Goal: Use online tool/utility: Utilize a website feature to perform a specific function

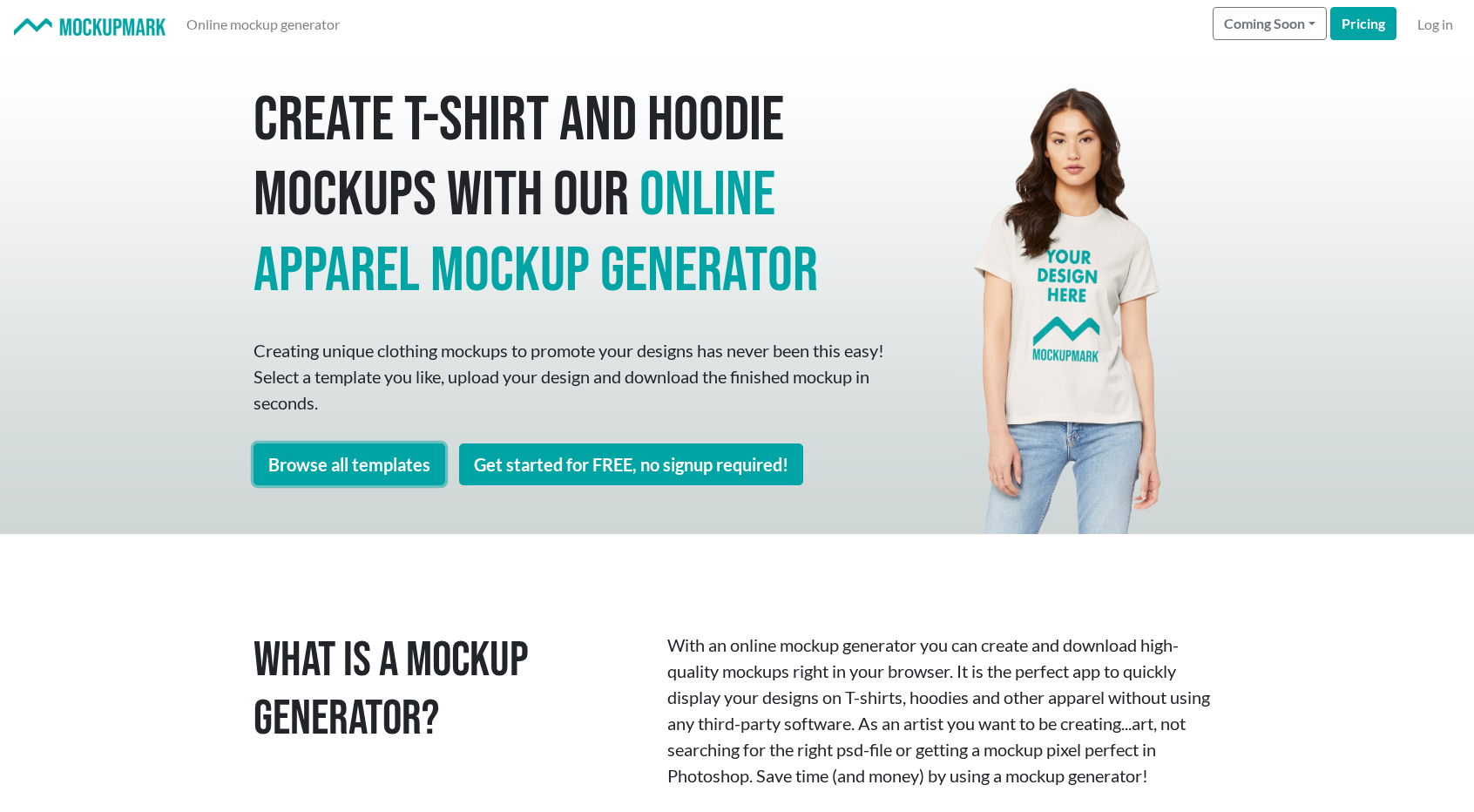
click at [416, 468] on link "Browse all templates" at bounding box center [350, 464] width 192 height 42
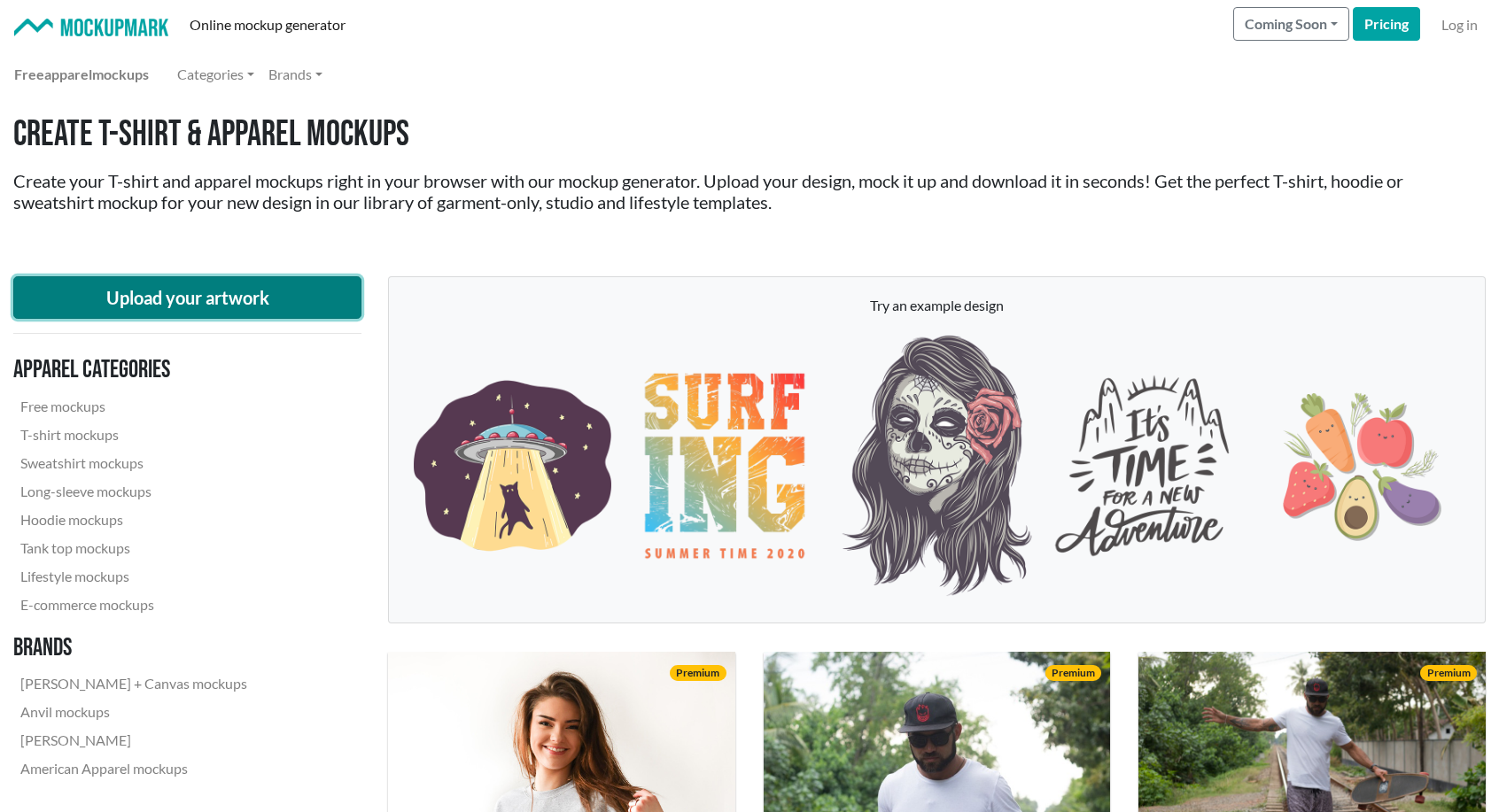
click at [301, 299] on button "Upload your artwork" at bounding box center [187, 298] width 348 height 43
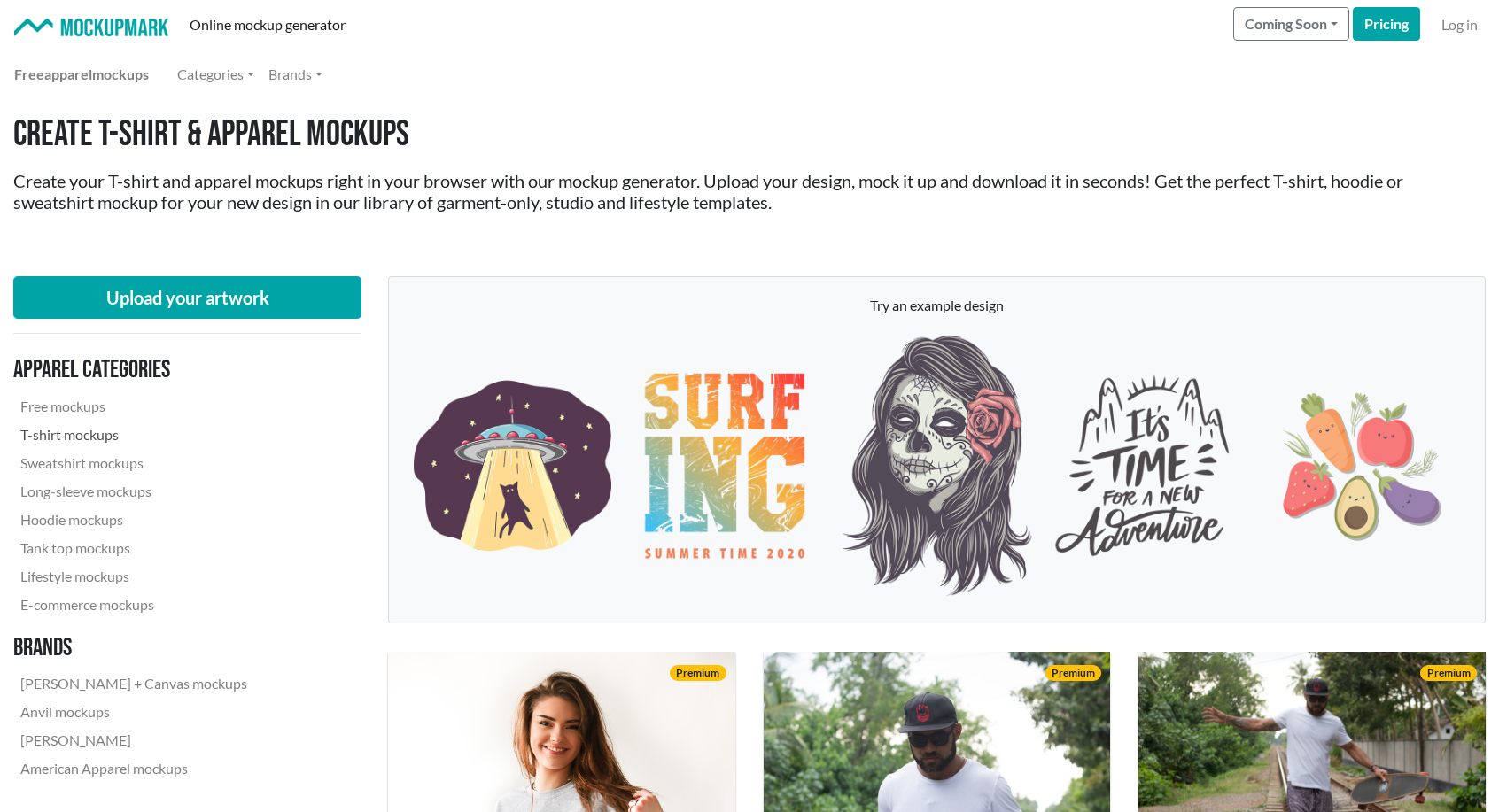
click at [94, 435] on link "T-shirt mockups" at bounding box center [134, 434] width 241 height 29
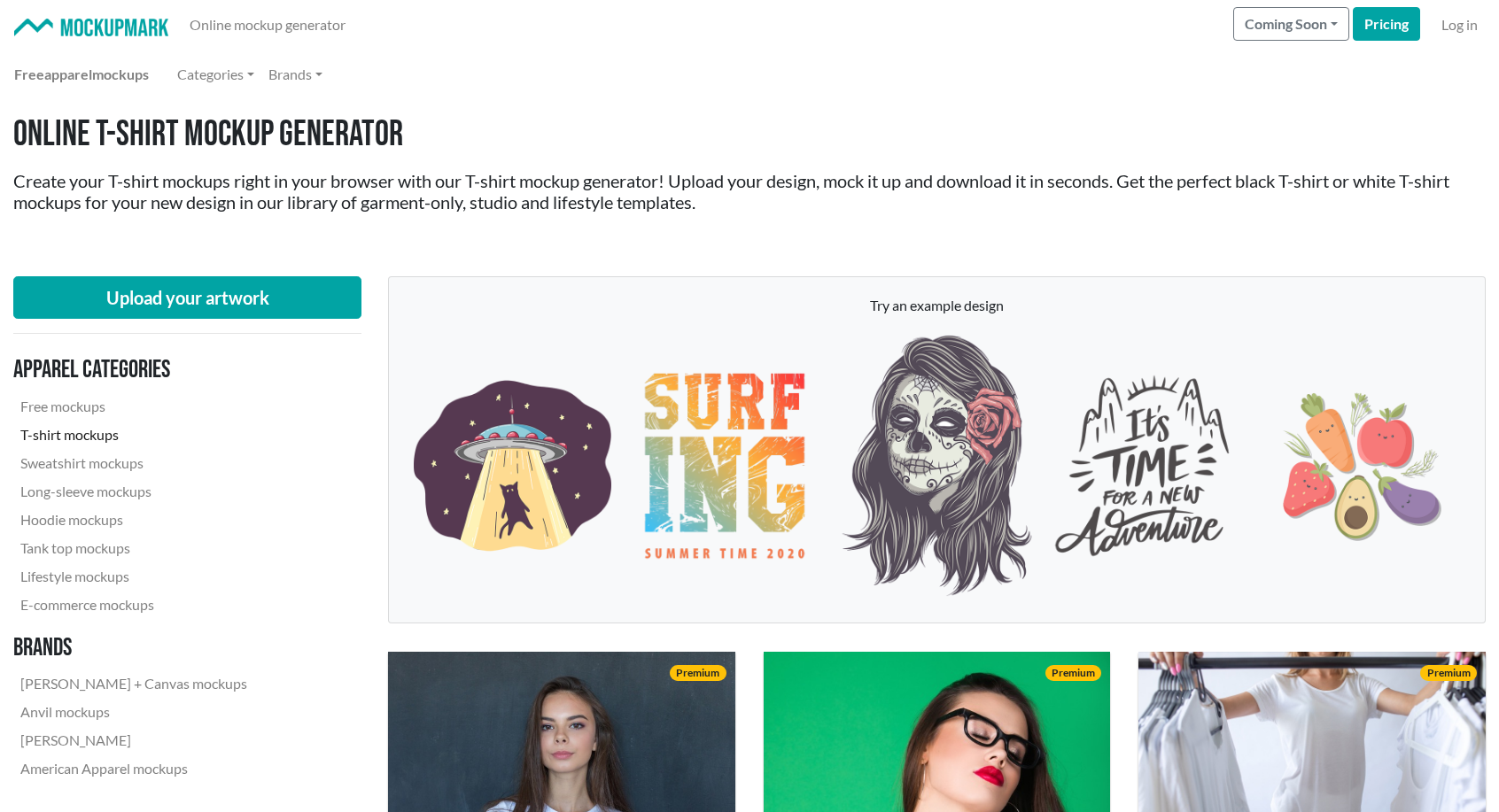
click at [278, 323] on div "Upload your artwork Apparel categories Free mockups T-shirt mockups Sweatshirt …" at bounding box center [187, 534] width 348 height 542
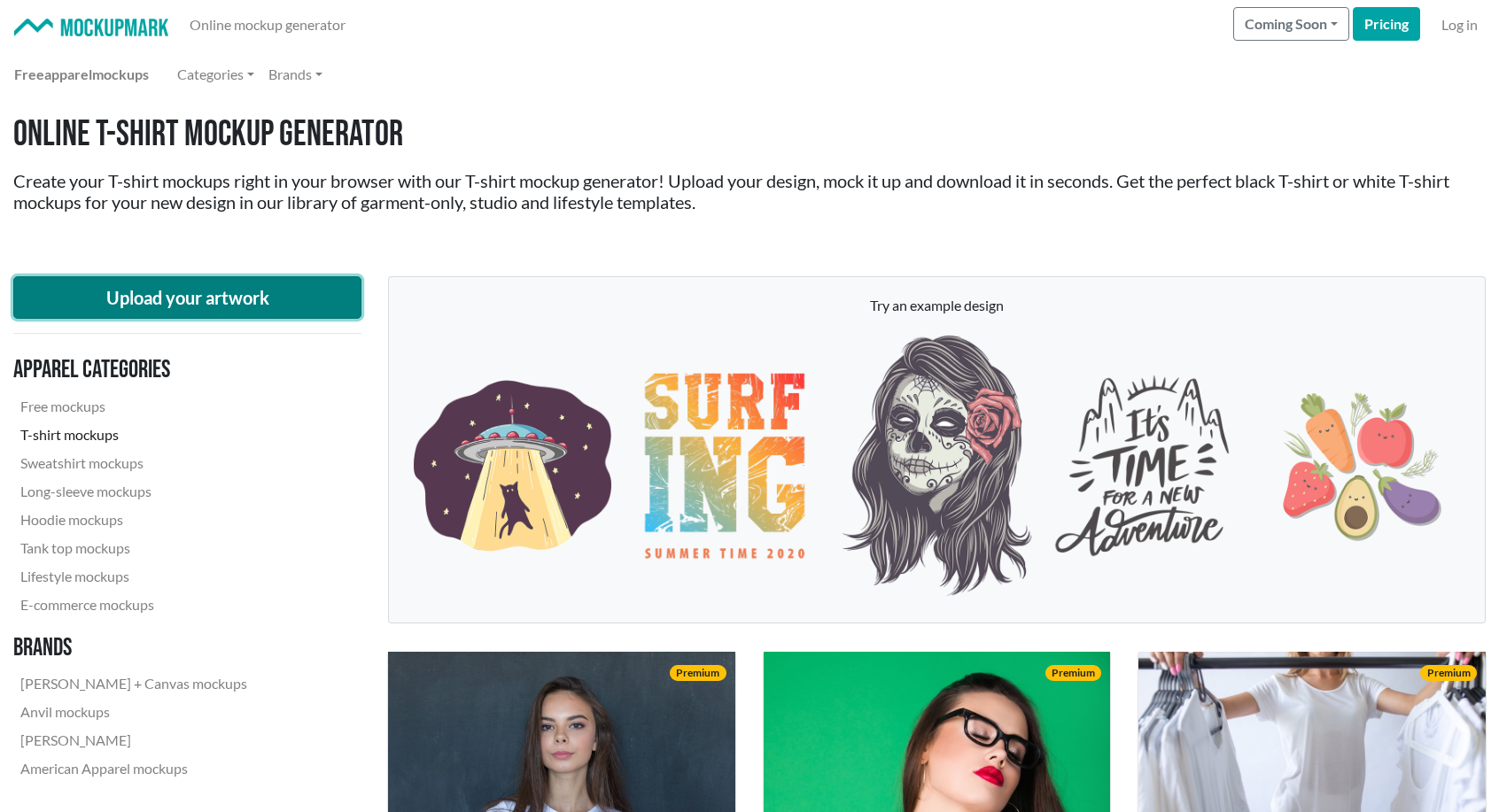
click at [277, 317] on button "Upload your artwork" at bounding box center [187, 298] width 348 height 43
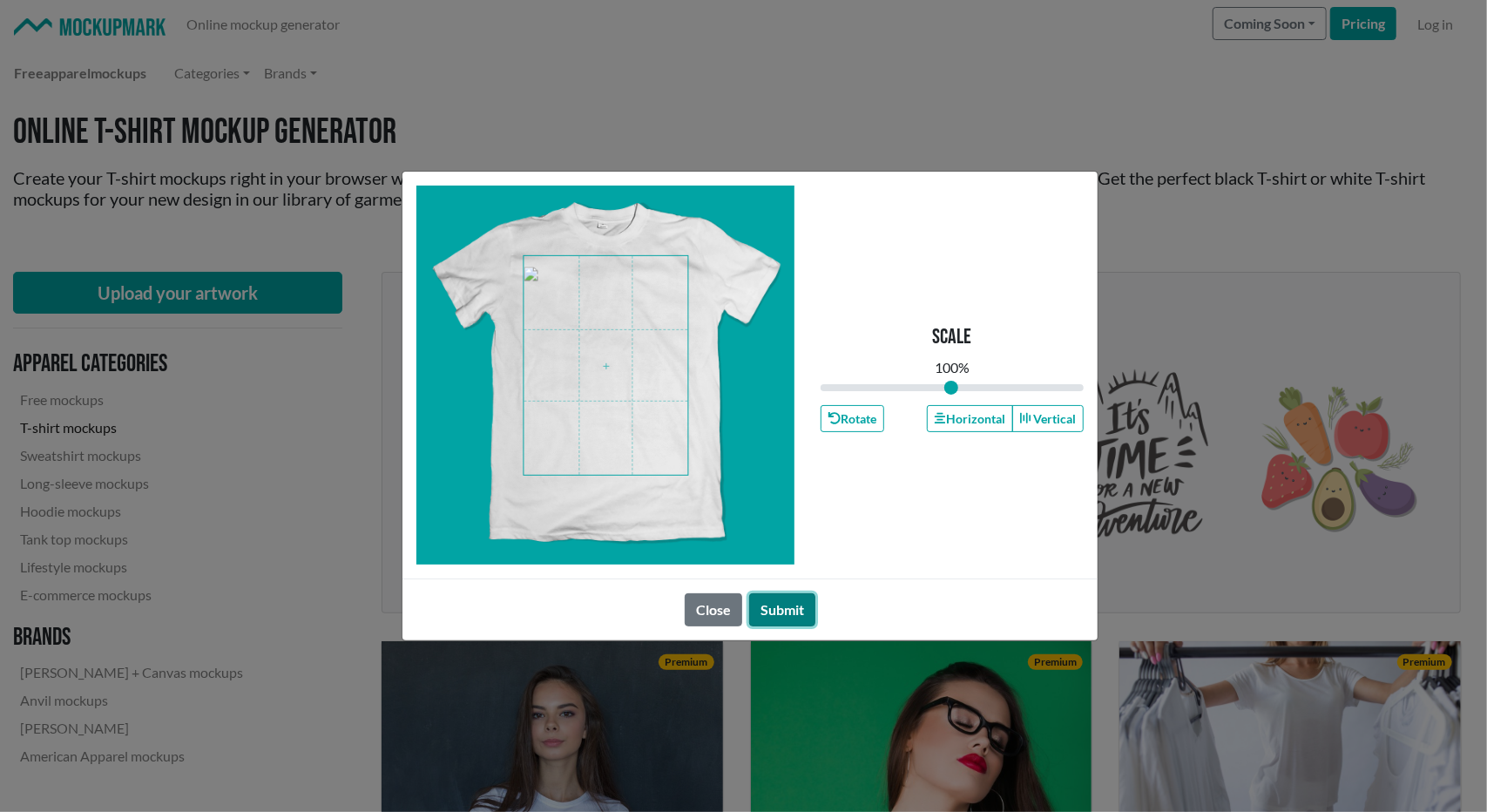
click at [786, 600] on button "Submit" at bounding box center [782, 609] width 67 height 33
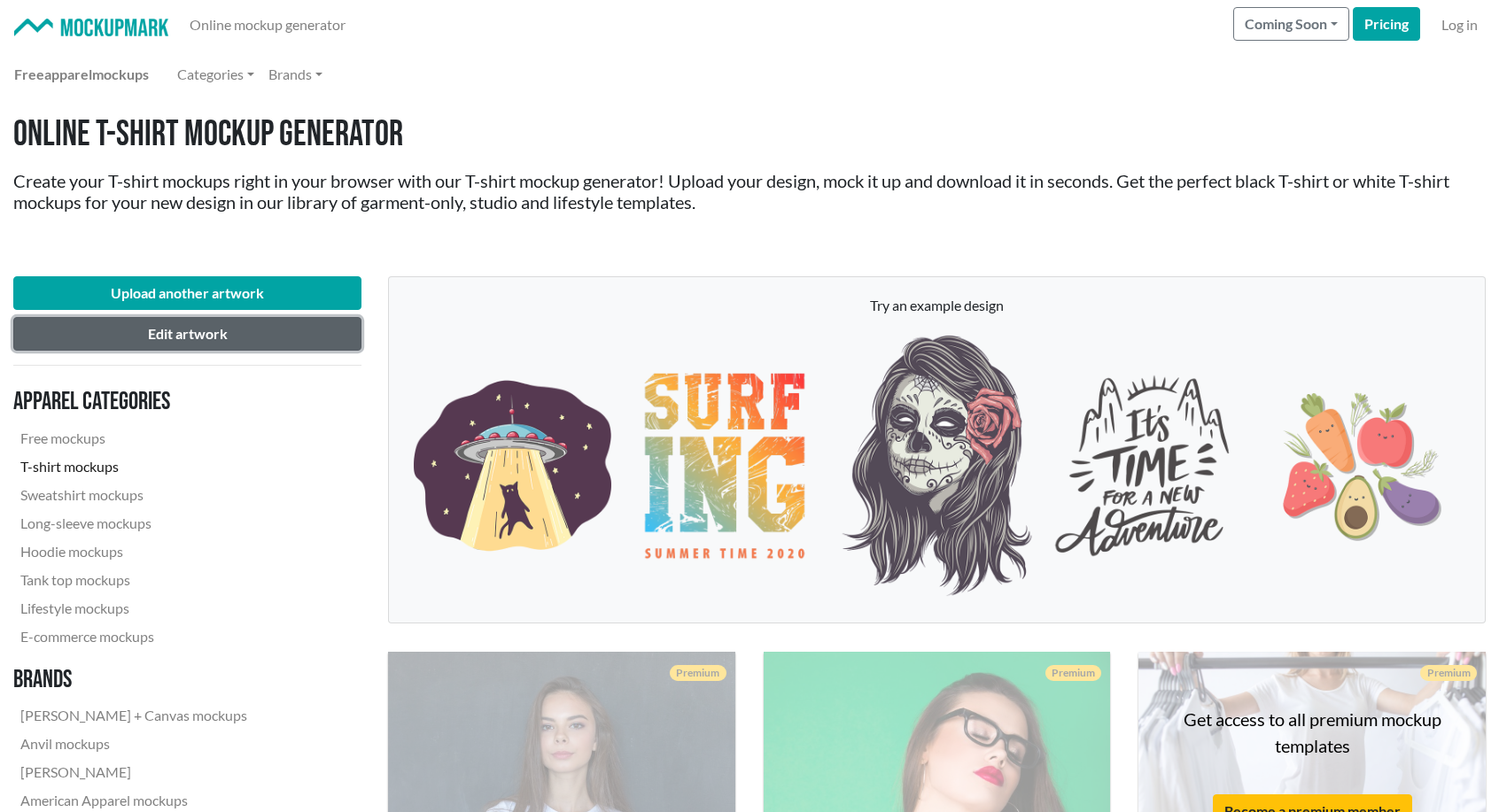
click at [263, 344] on button "Edit artwork" at bounding box center [187, 334] width 348 height 33
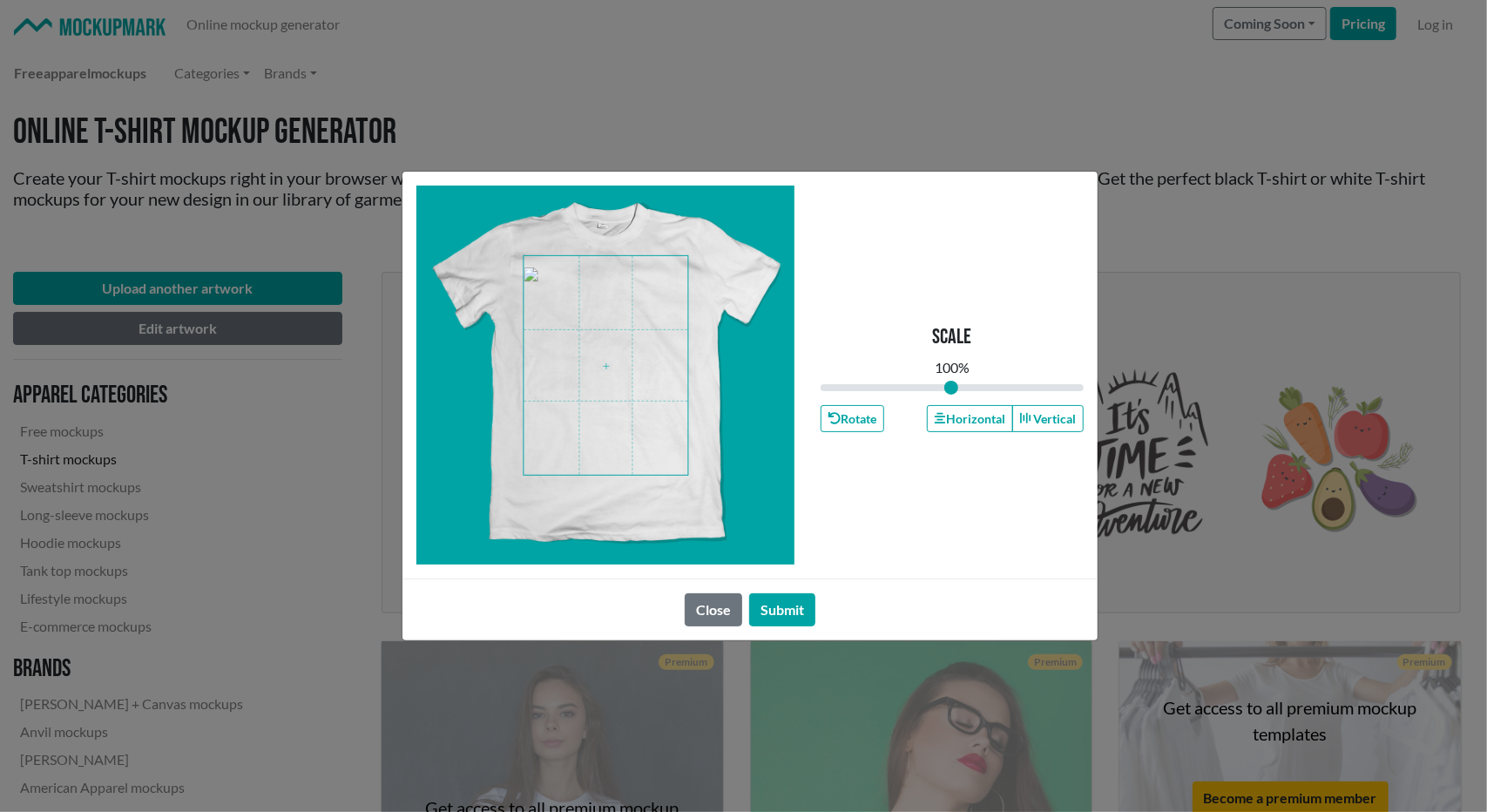
click at [660, 459] on span at bounding box center [606, 366] width 163 height 219
click at [843, 423] on button "Rotate" at bounding box center [853, 419] width 64 height 27
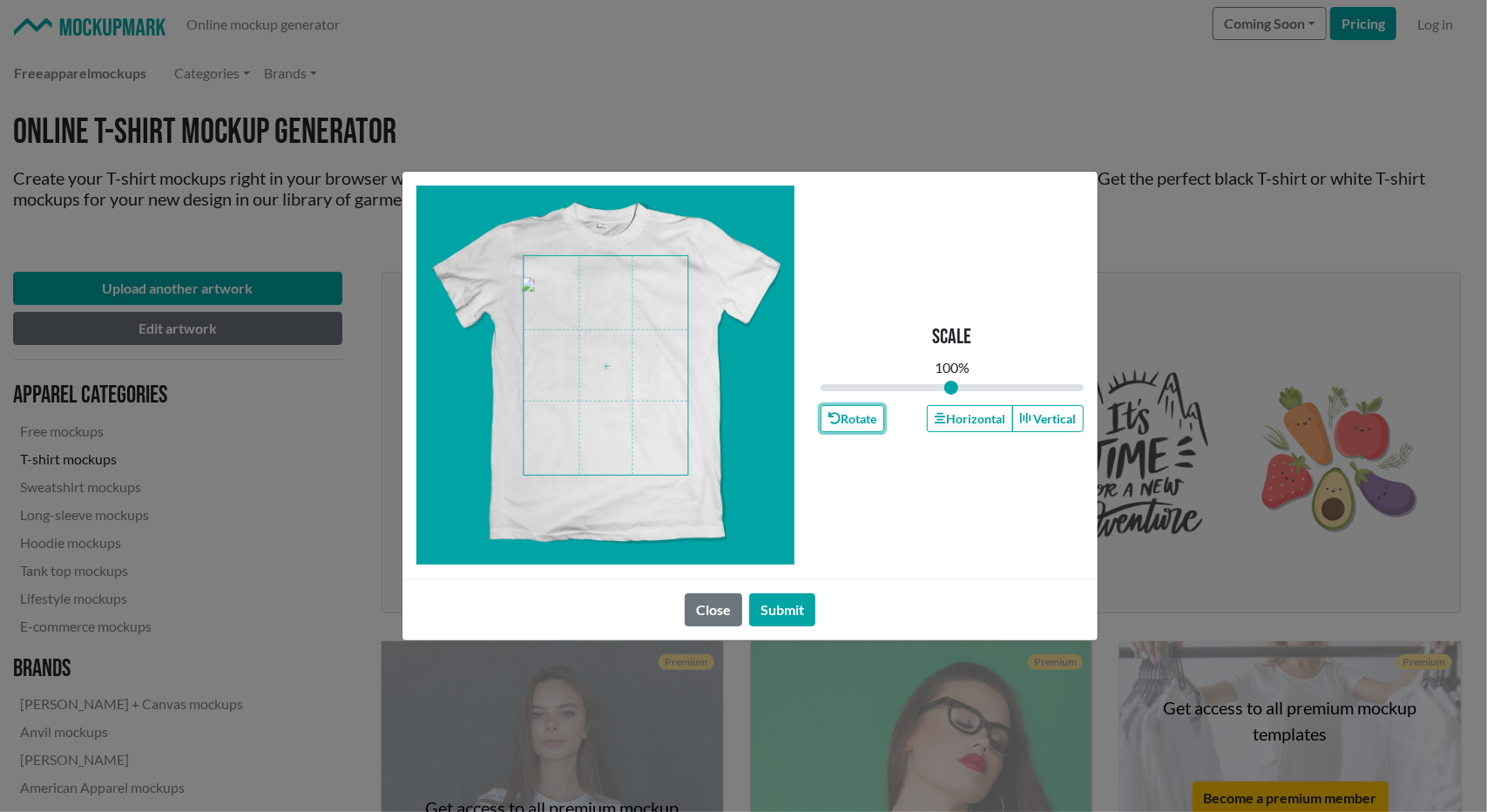
click at [664, 430] on span at bounding box center [606, 366] width 163 height 219
drag, startPoint x: 956, startPoint y: 390, endPoint x: 968, endPoint y: 390, distance: 12.0
type input "1.13"
click at [968, 390] on input "range" at bounding box center [952, 387] width 263 height 19
click at [622, 403] on span at bounding box center [606, 366] width 163 height 219
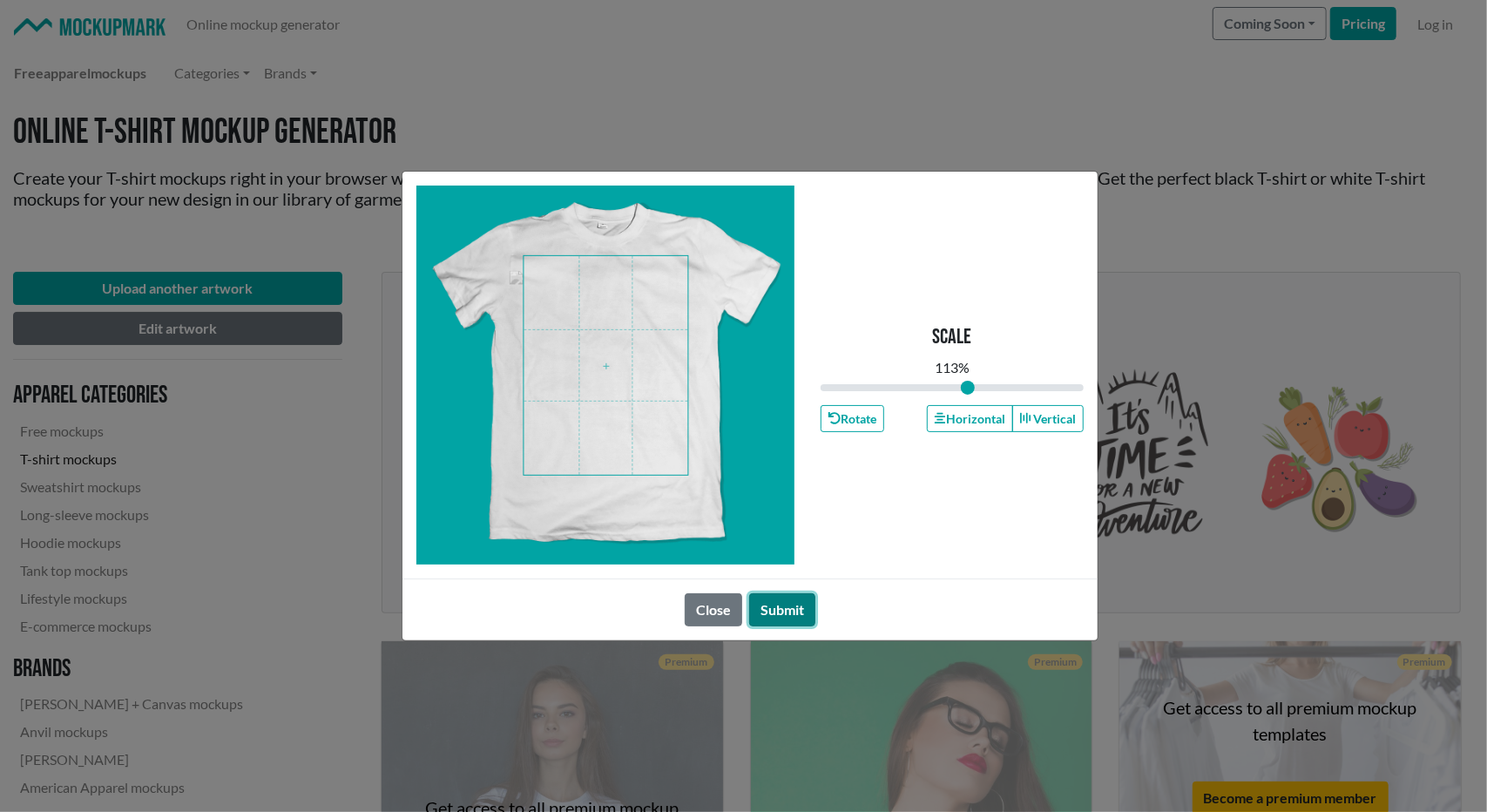
click at [790, 617] on button "Submit" at bounding box center [782, 609] width 67 height 33
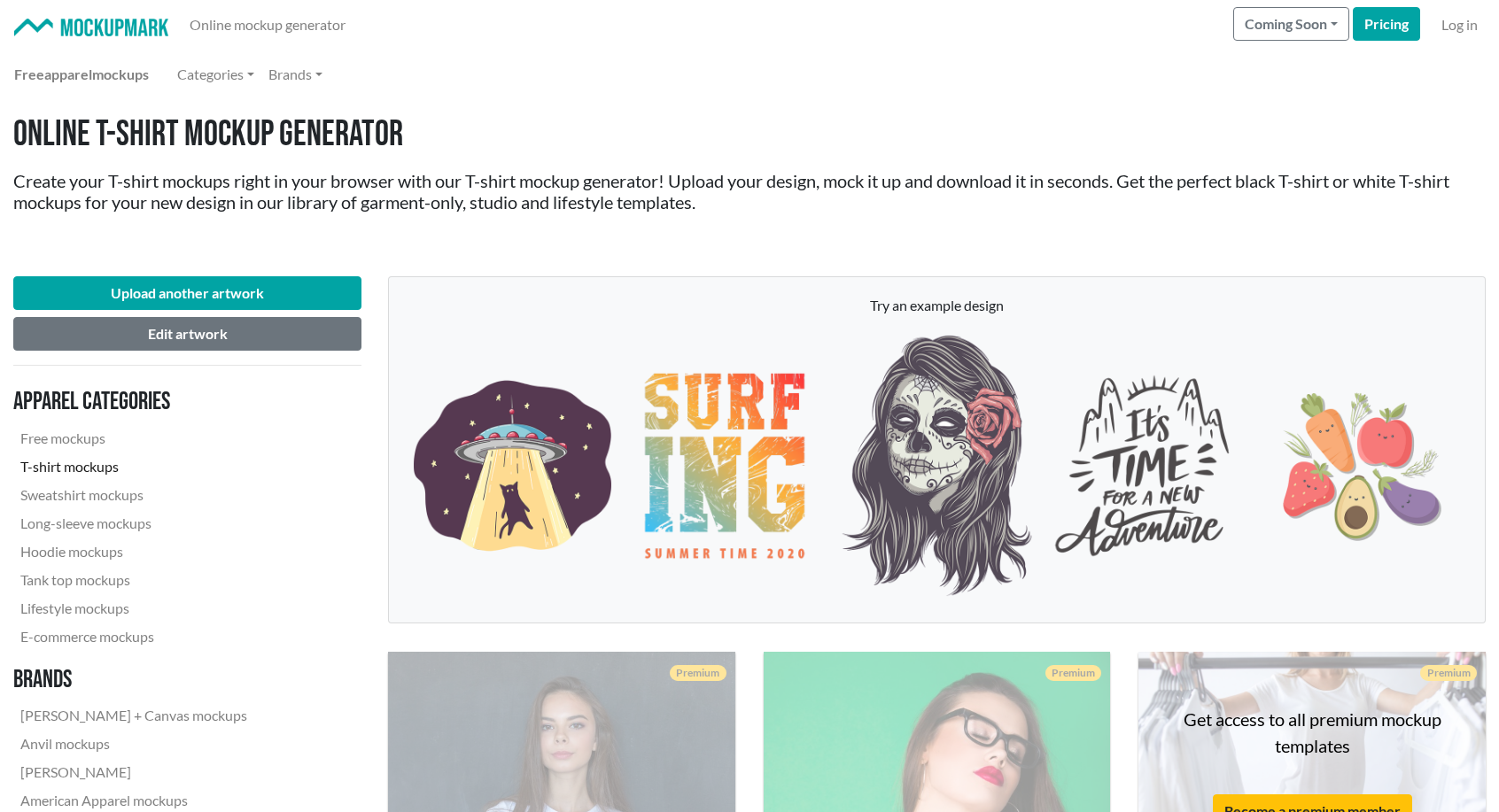
click at [870, 298] on p "Try an example design" at bounding box center [937, 305] width 1060 height 21
click at [905, 253] on div "Online T-shirt Mockup Generator Create your T-shirt mockups right in your brows…" at bounding box center [749, 181] width 1499 height 163
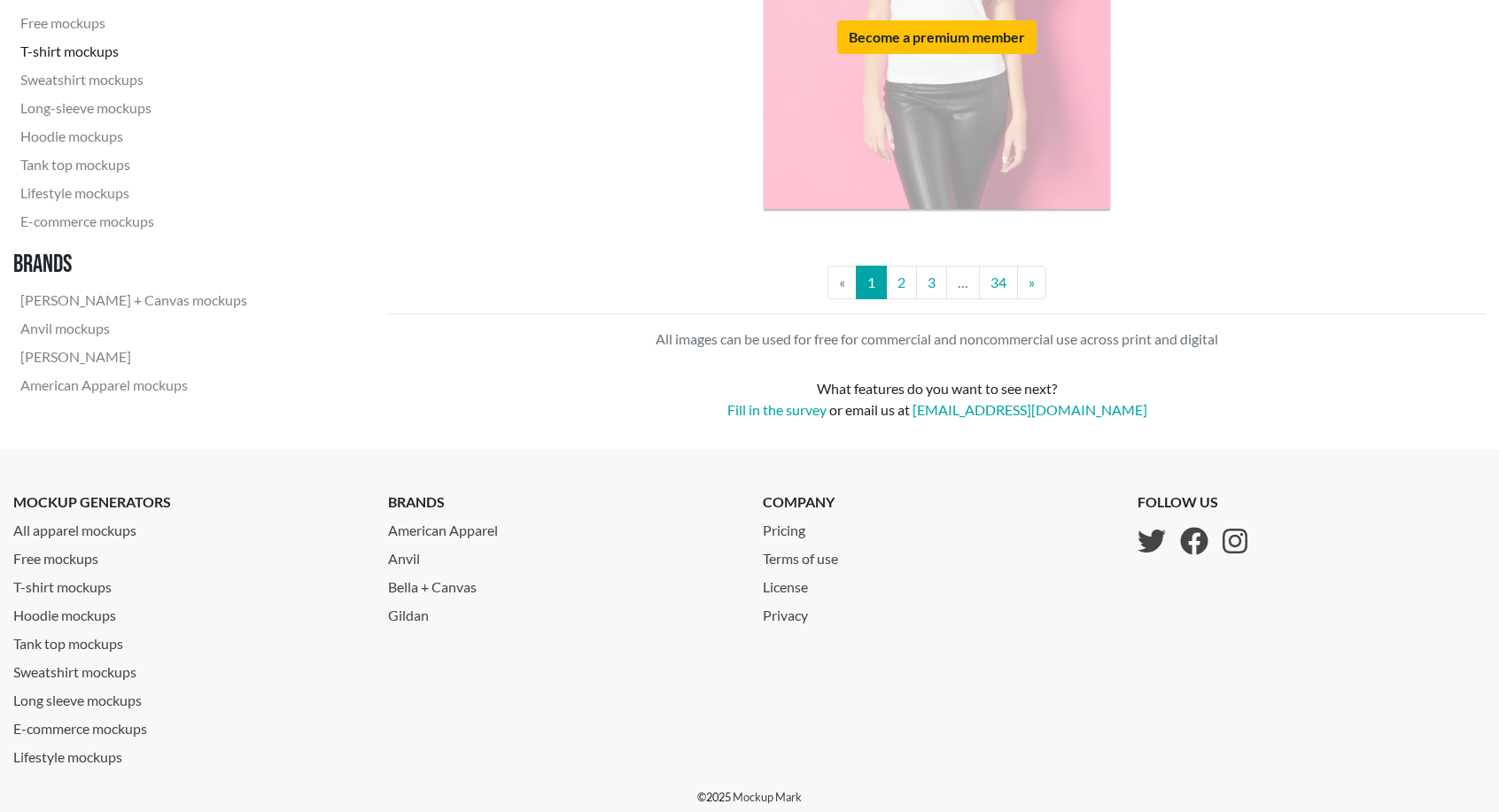
scroll to position [4121, 0]
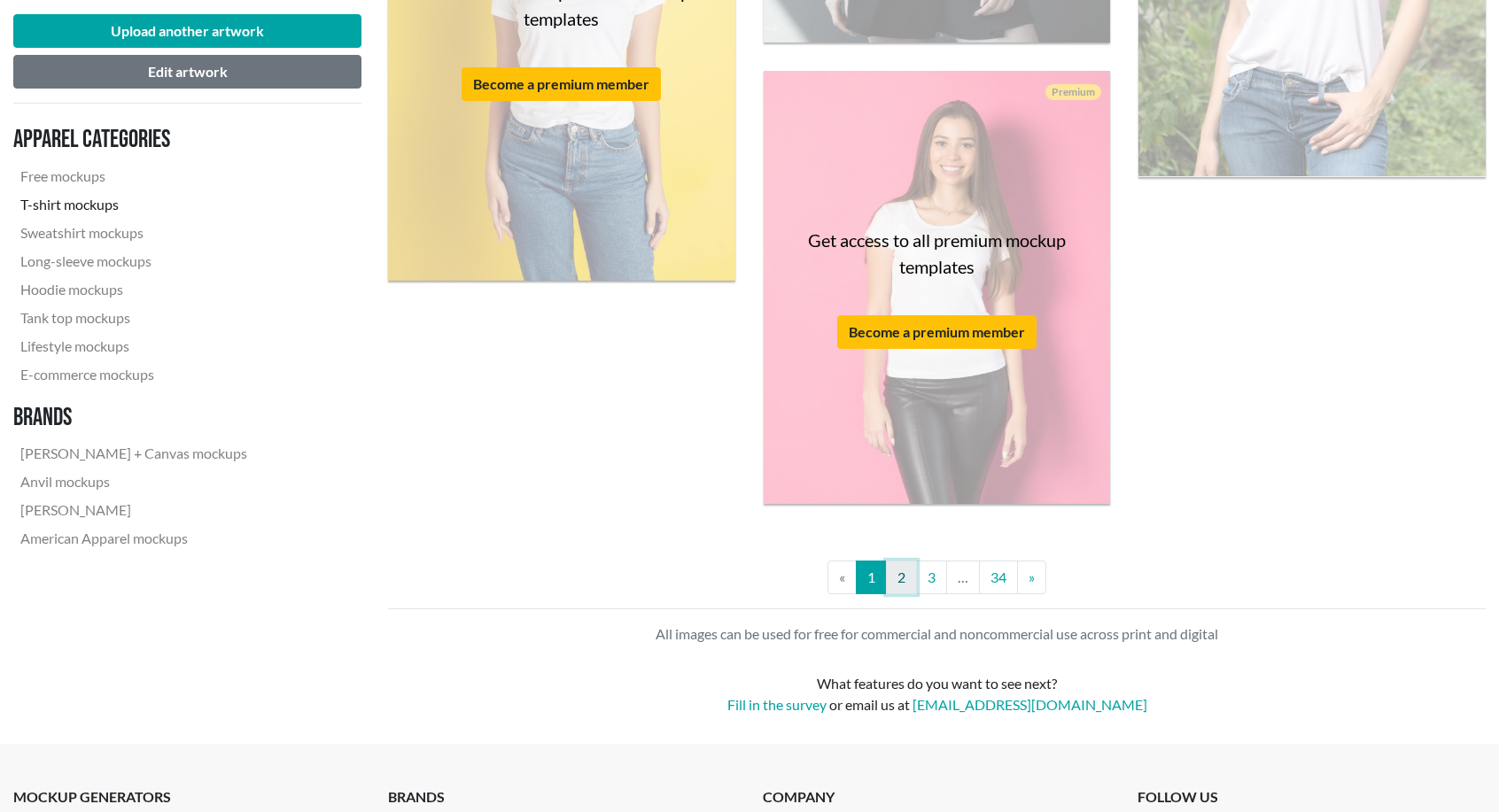
click at [899, 563] on link "2" at bounding box center [900, 577] width 31 height 33
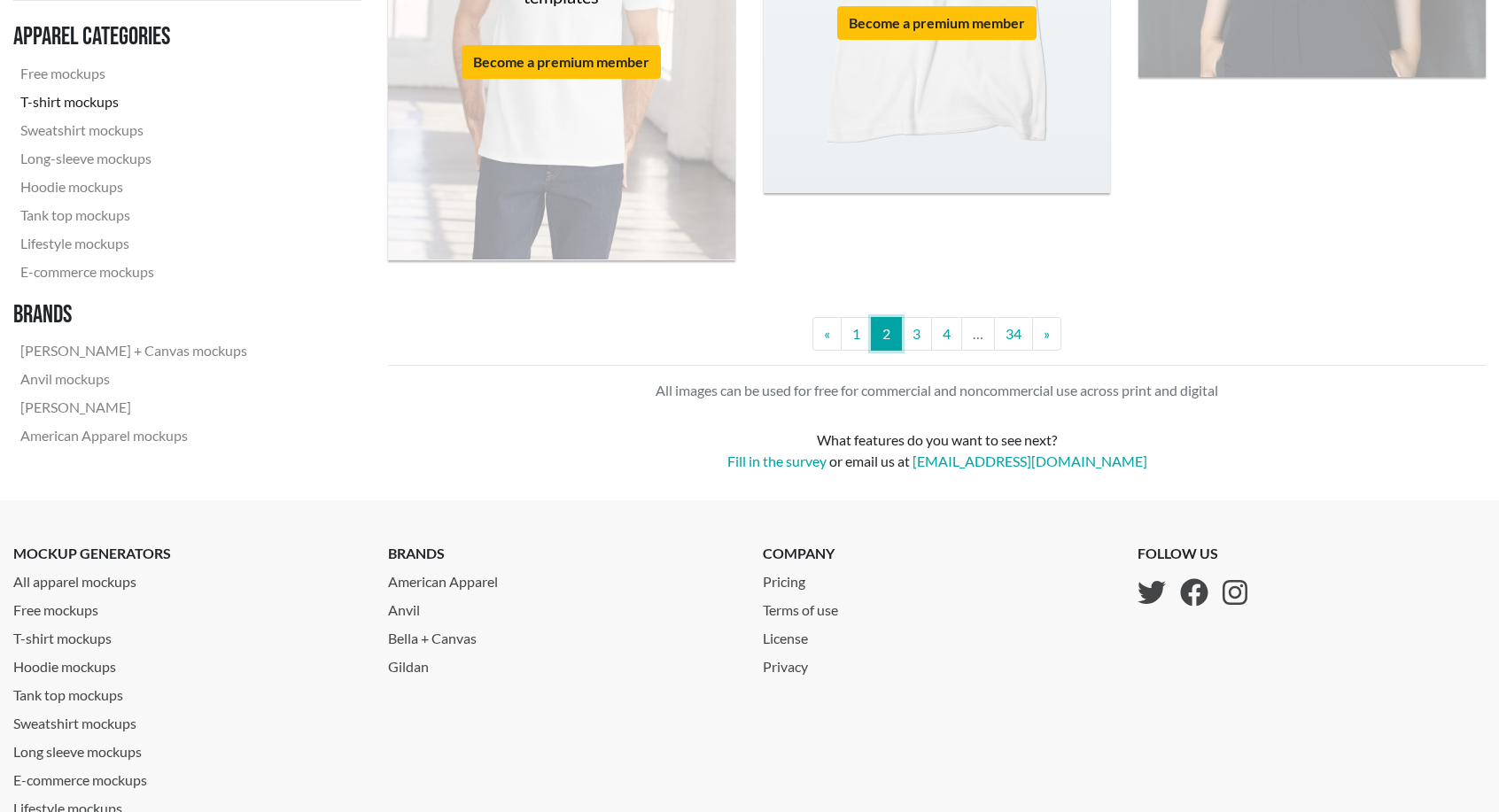
scroll to position [4502, 0]
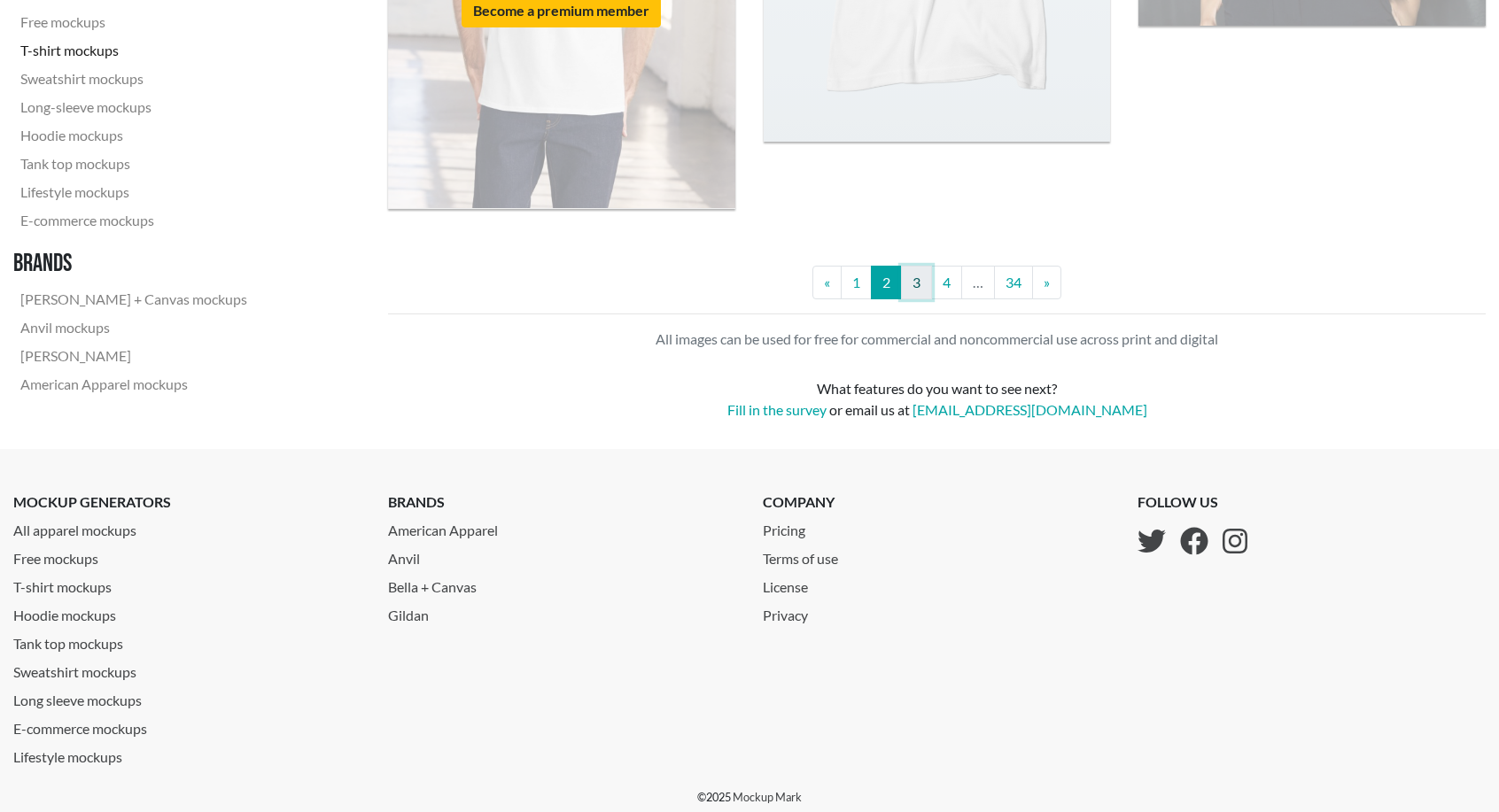
click at [909, 283] on link "3" at bounding box center [916, 282] width 31 height 33
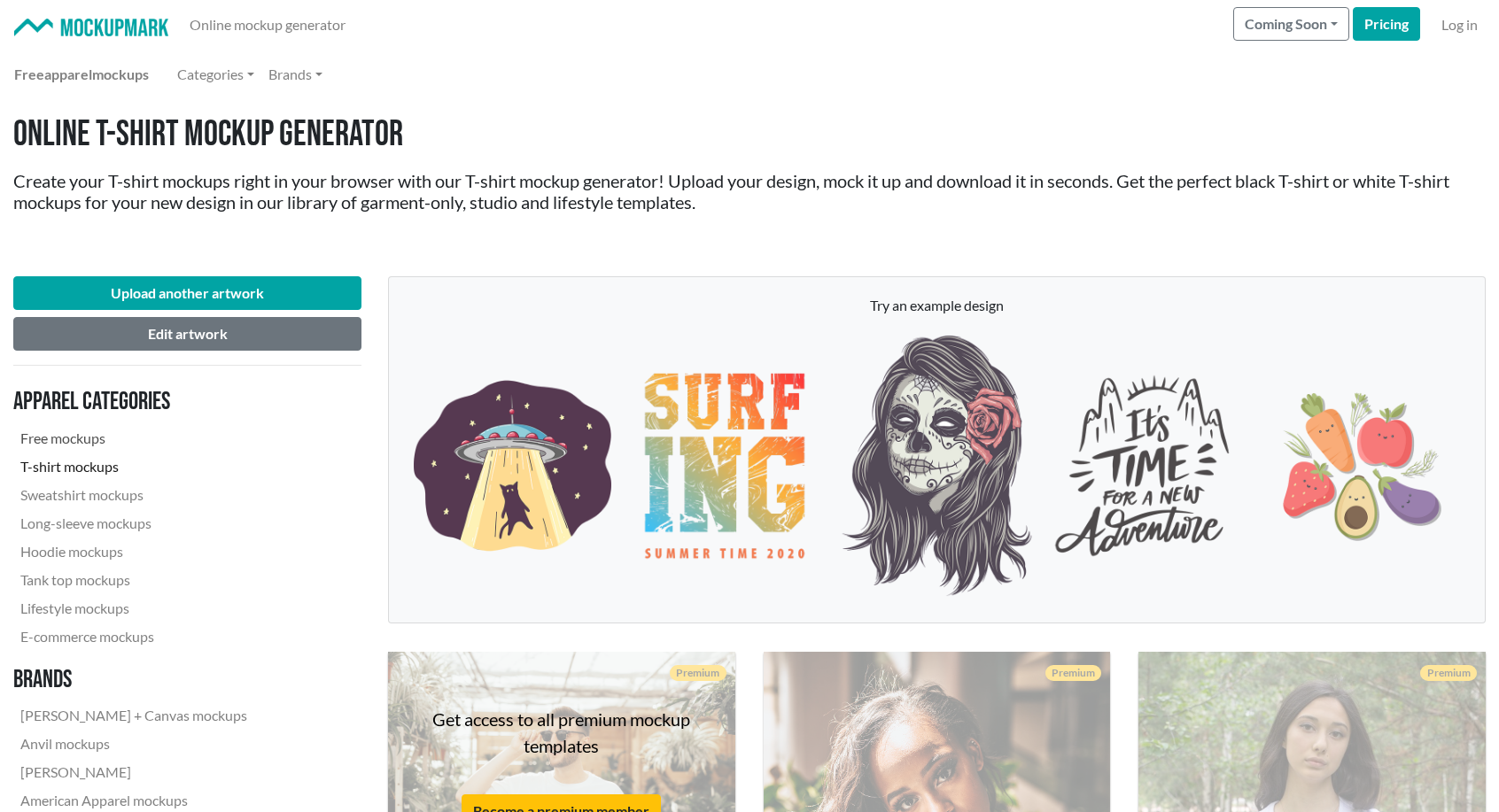
click at [67, 442] on link "Free mockups" at bounding box center [134, 438] width 241 height 29
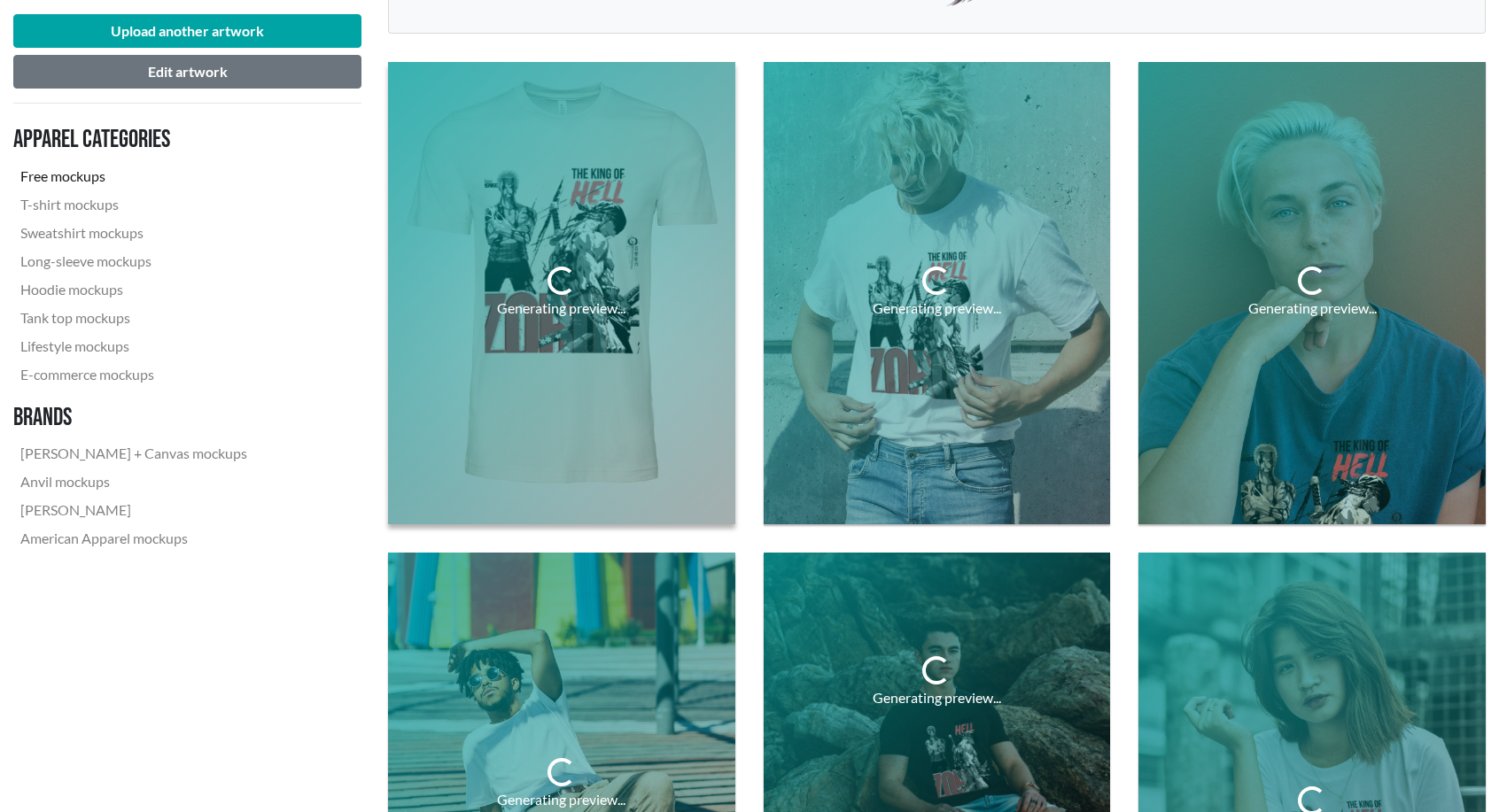
scroll to position [295, 0]
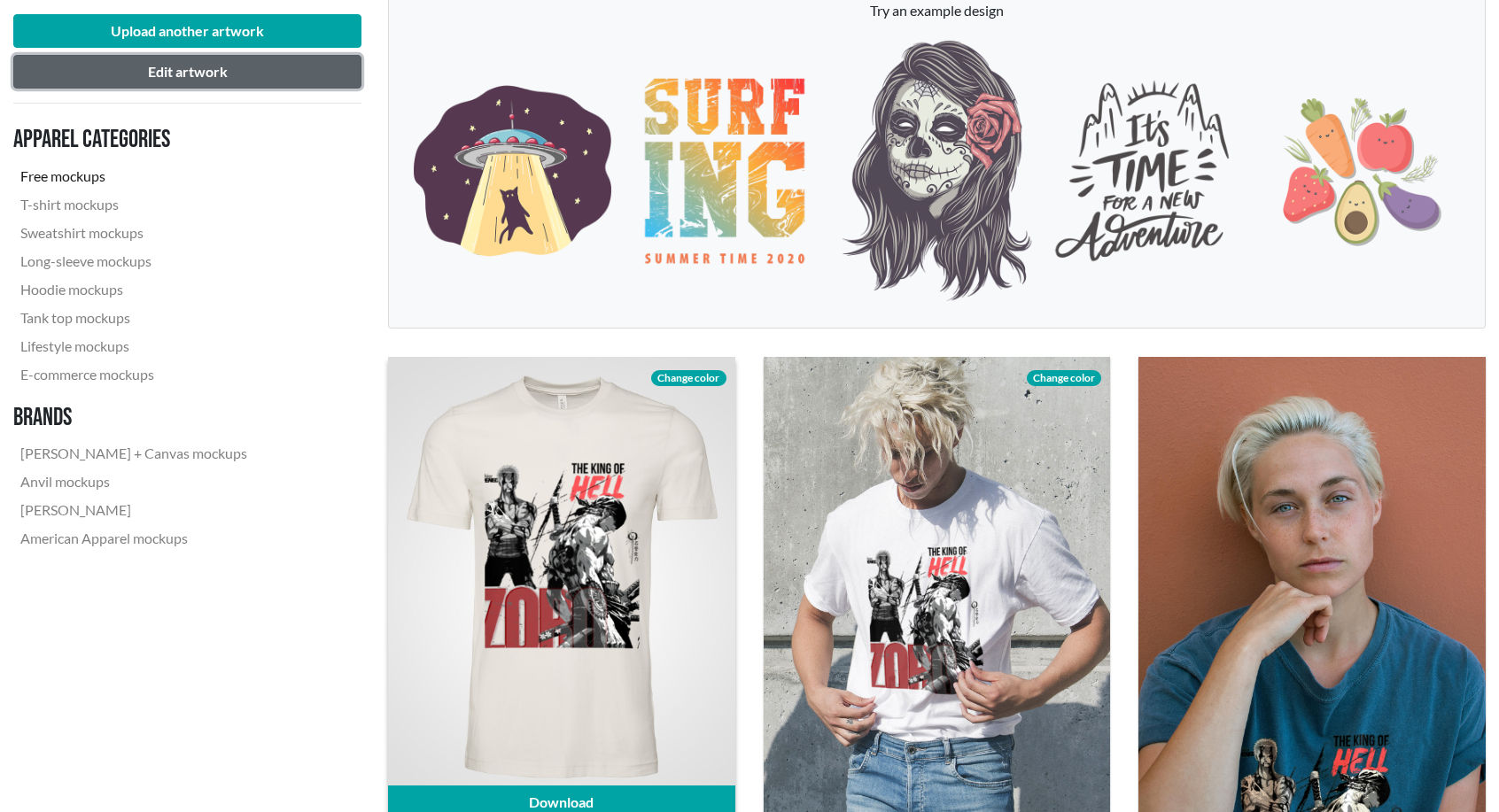
click at [255, 63] on button "Edit artwork" at bounding box center [187, 71] width 348 height 33
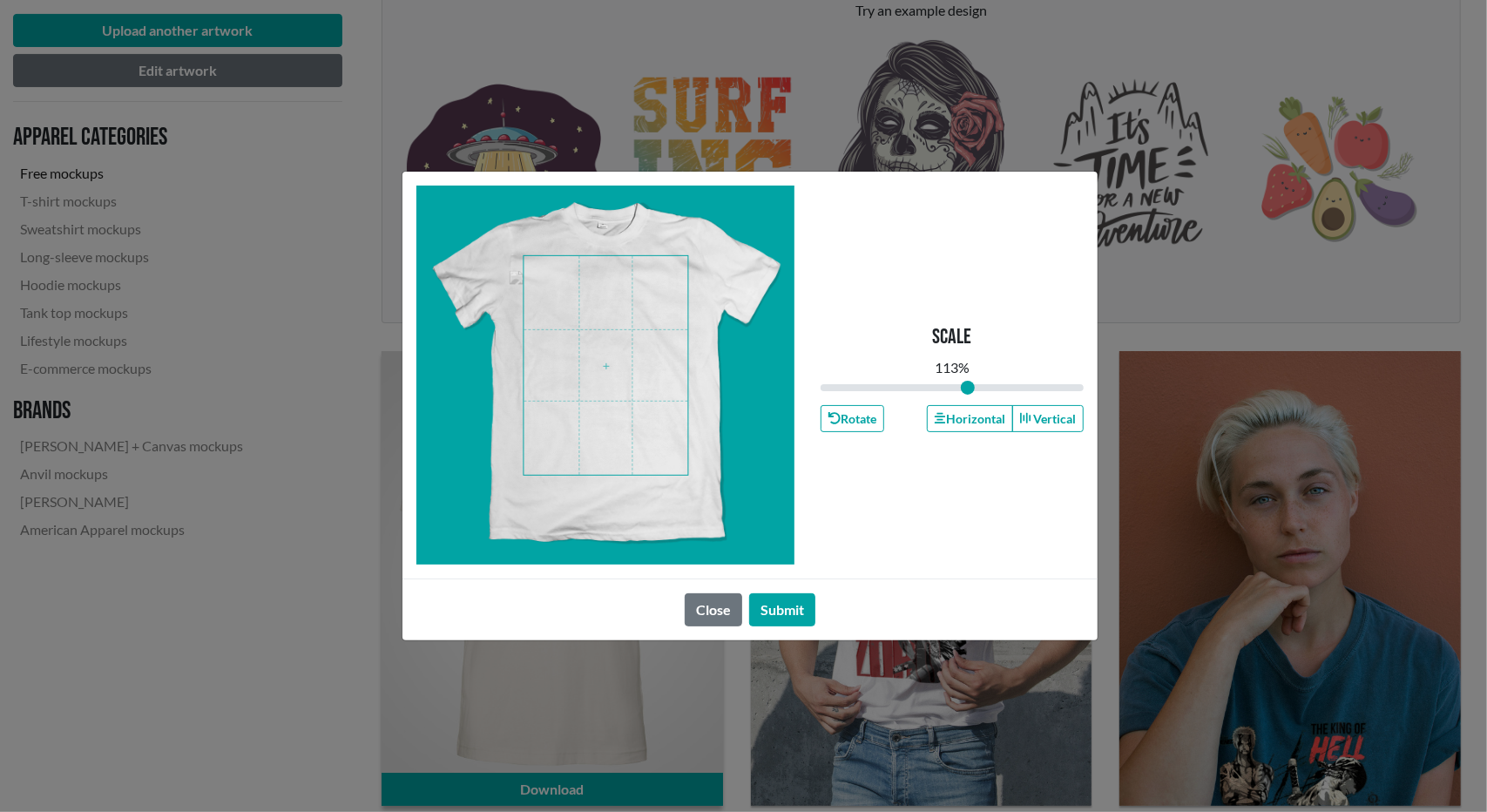
click at [612, 337] on span at bounding box center [606, 366] width 163 height 219
click at [662, 390] on span at bounding box center [606, 366] width 163 height 219
click at [687, 394] on div at bounding box center [605, 374] width 379 height 379
click at [955, 366] on div "113 %" at bounding box center [952, 367] width 35 height 21
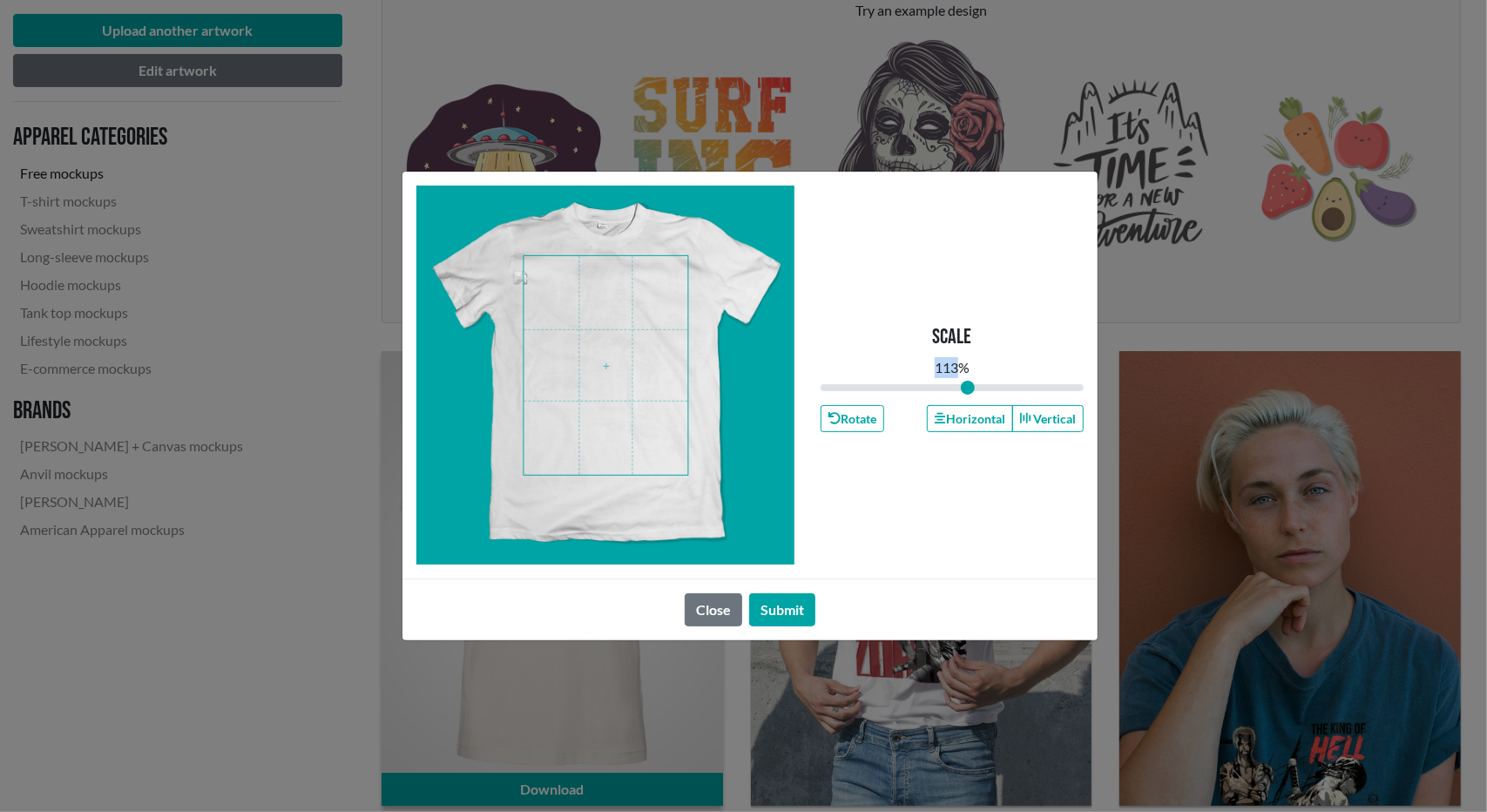
click at [955, 365] on div "113 %" at bounding box center [952, 367] width 35 height 21
drag, startPoint x: 959, startPoint y: 384, endPoint x: 951, endPoint y: 390, distance: 10.0
type input "1"
click at [951, 390] on input "range" at bounding box center [952, 387] width 263 height 19
click at [549, 430] on span at bounding box center [606, 366] width 163 height 219
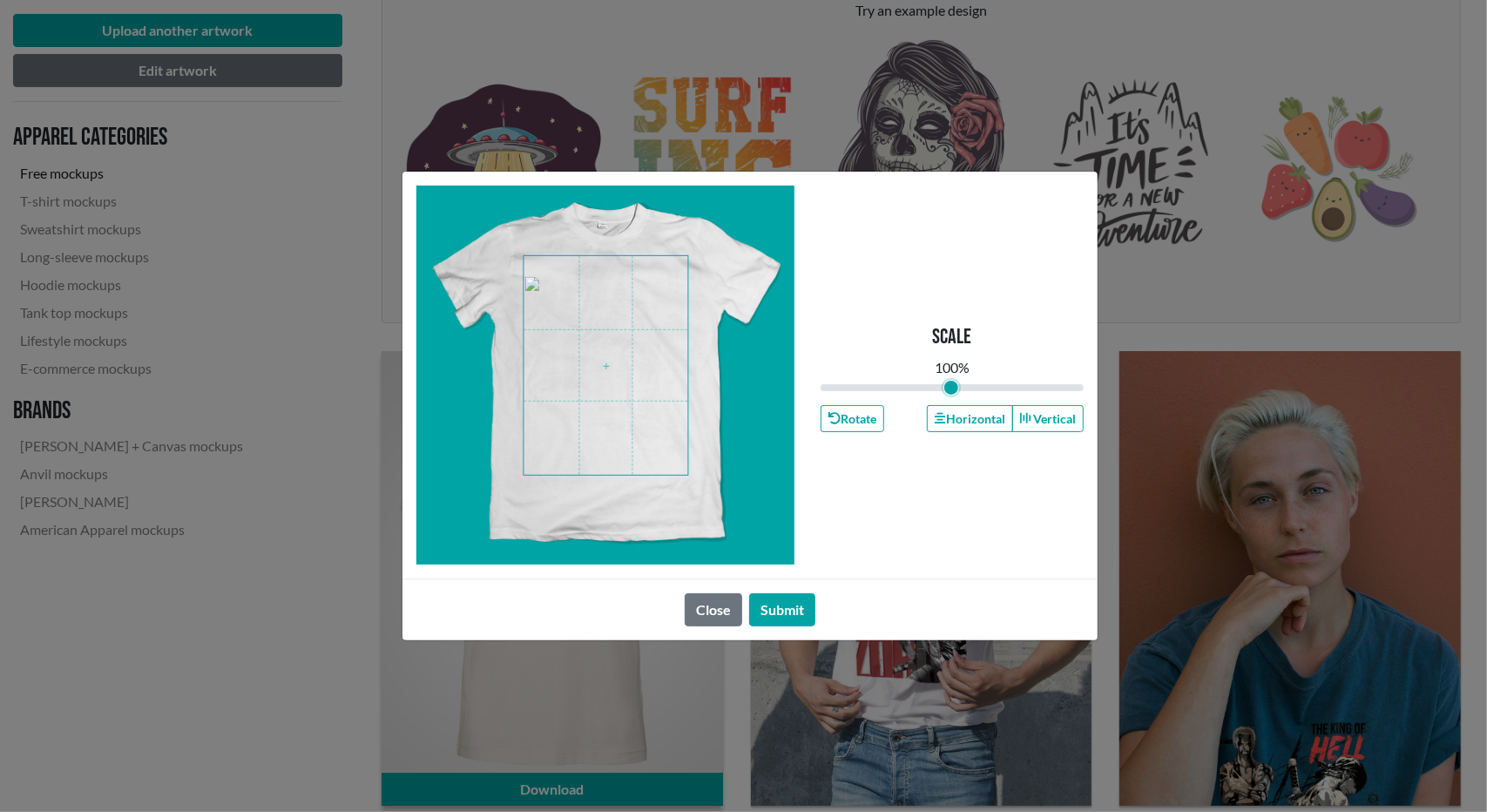
click at [638, 492] on div at bounding box center [605, 374] width 379 height 379
click at [644, 428] on span at bounding box center [606, 366] width 163 height 219
click at [791, 599] on button "Submit" at bounding box center [782, 609] width 67 height 33
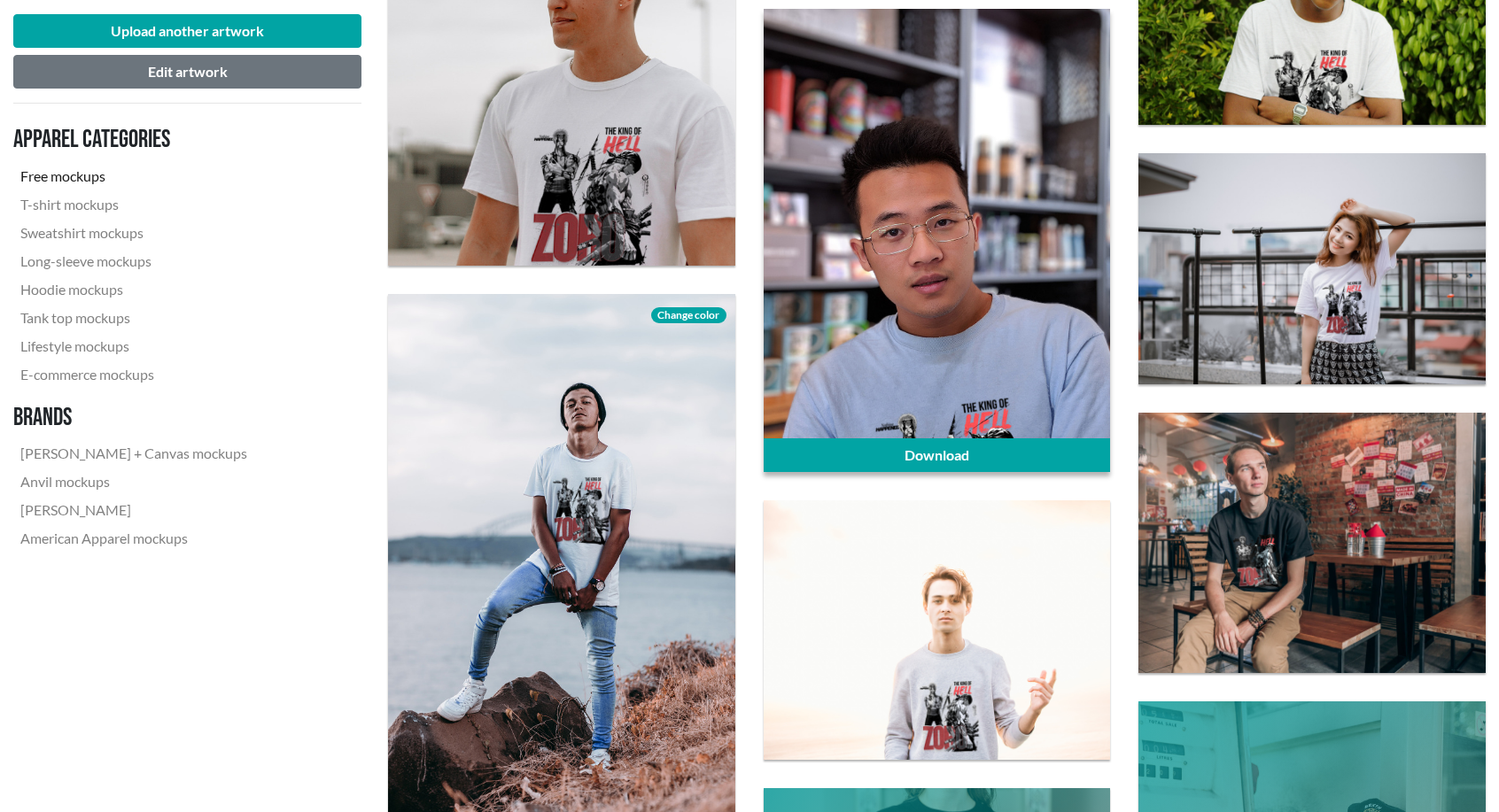
scroll to position [3247, 0]
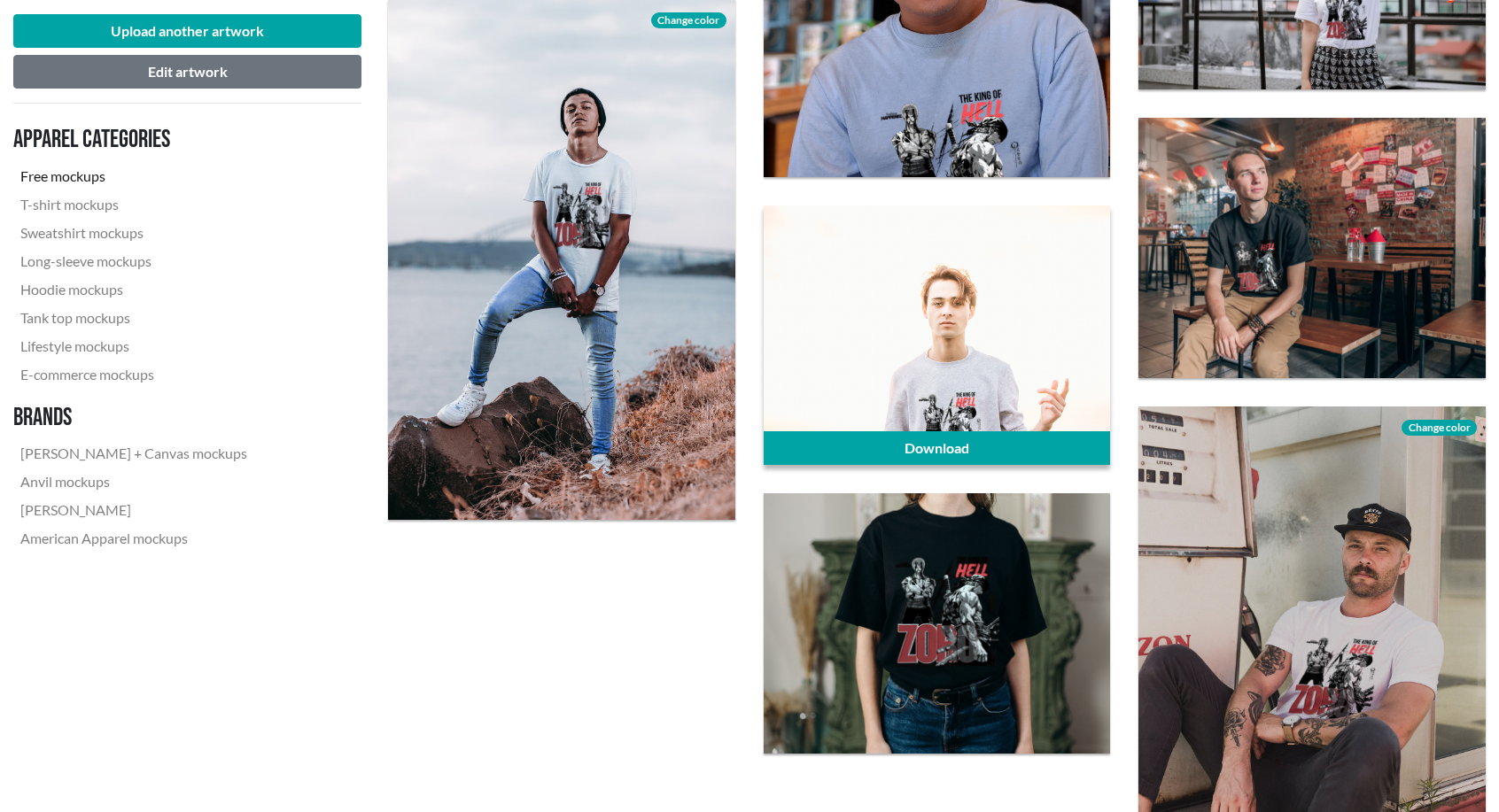
click at [959, 256] on div at bounding box center [937, 335] width 347 height 261
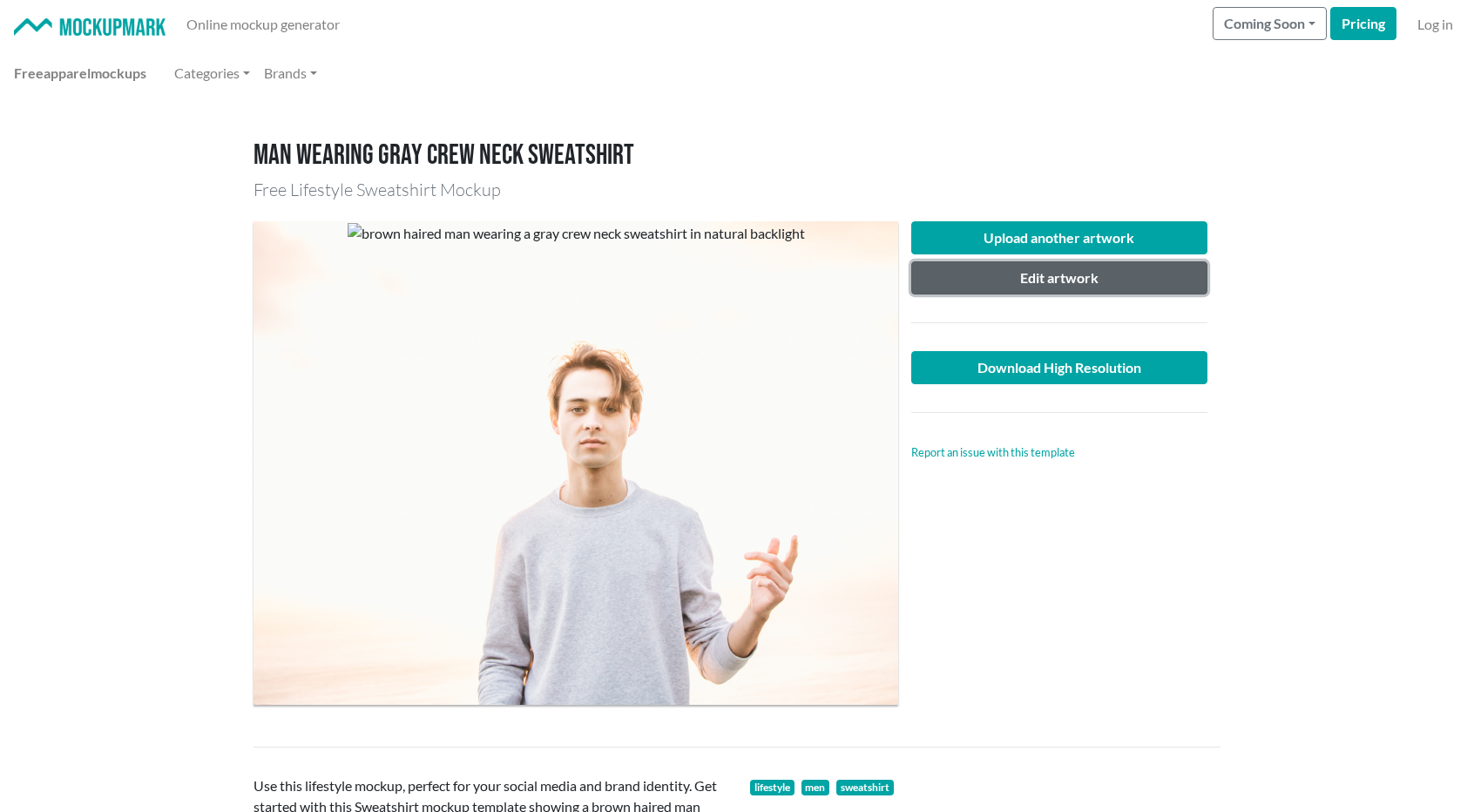
click at [962, 271] on button "Edit artwork" at bounding box center [1059, 277] width 297 height 33
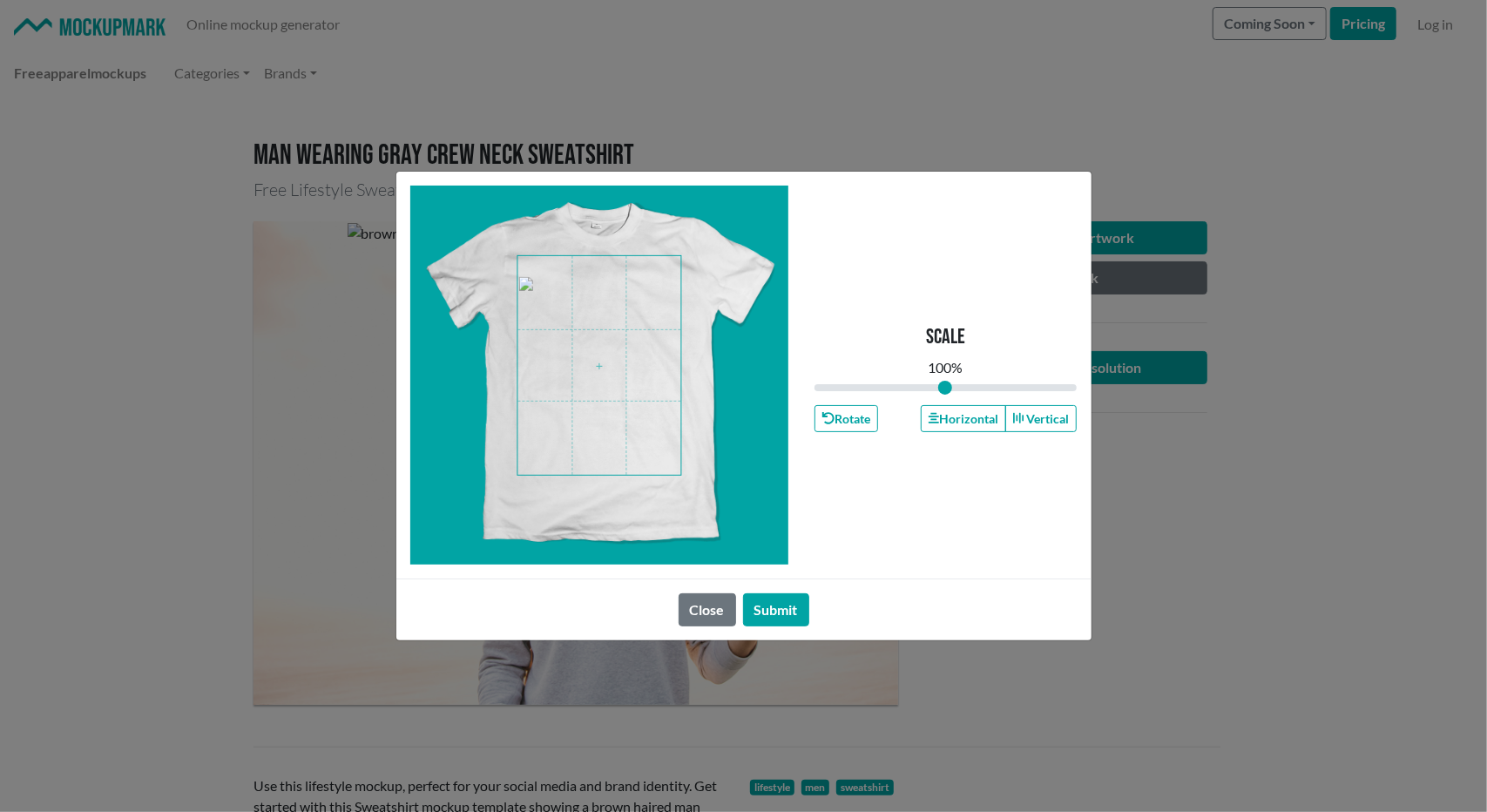
click at [1120, 282] on div "Scale 100 % Rotate Horizontal Vertical Close Submit" at bounding box center [743, 406] width 1487 height 812
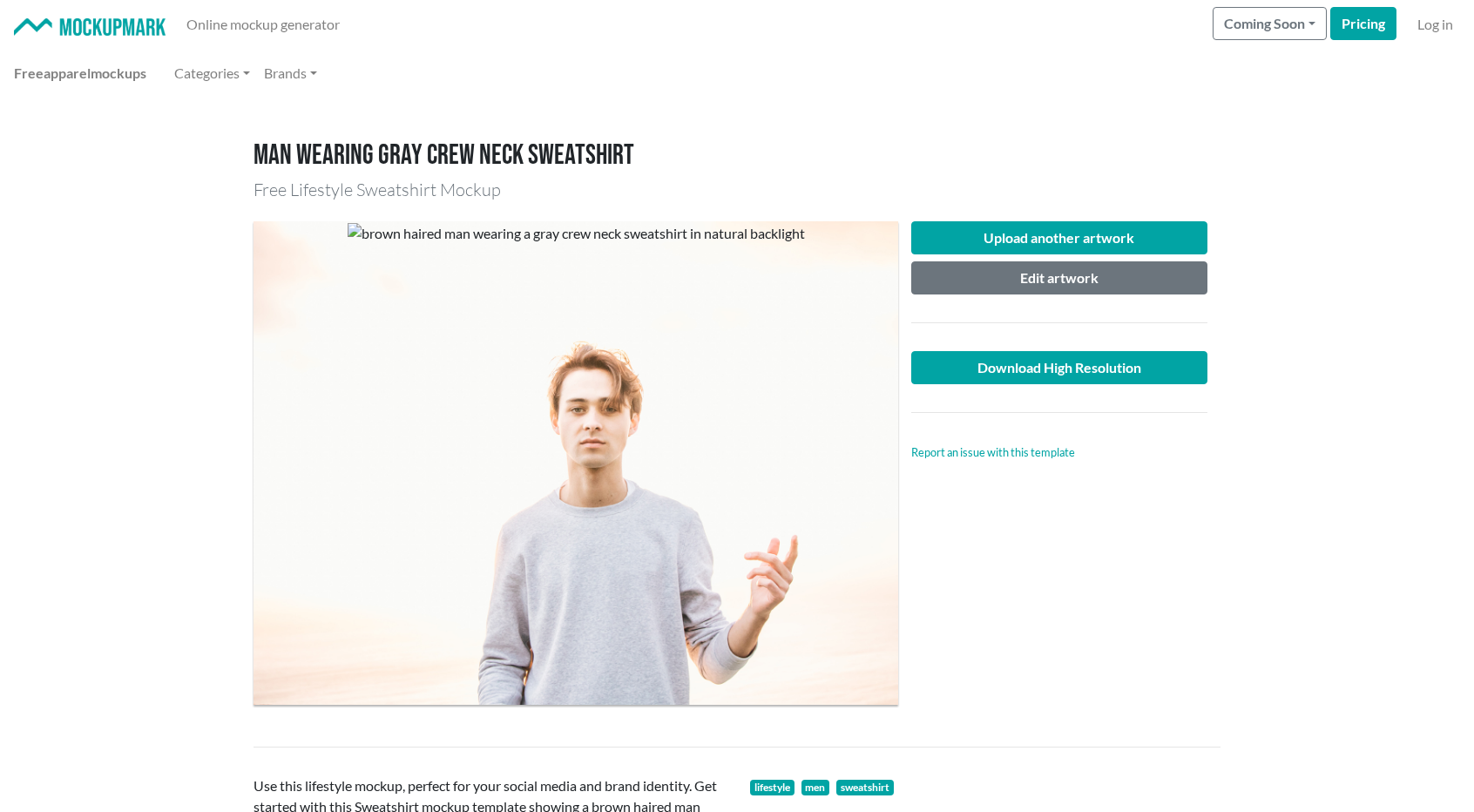
click at [736, 524] on div at bounding box center [576, 463] width 644 height 484
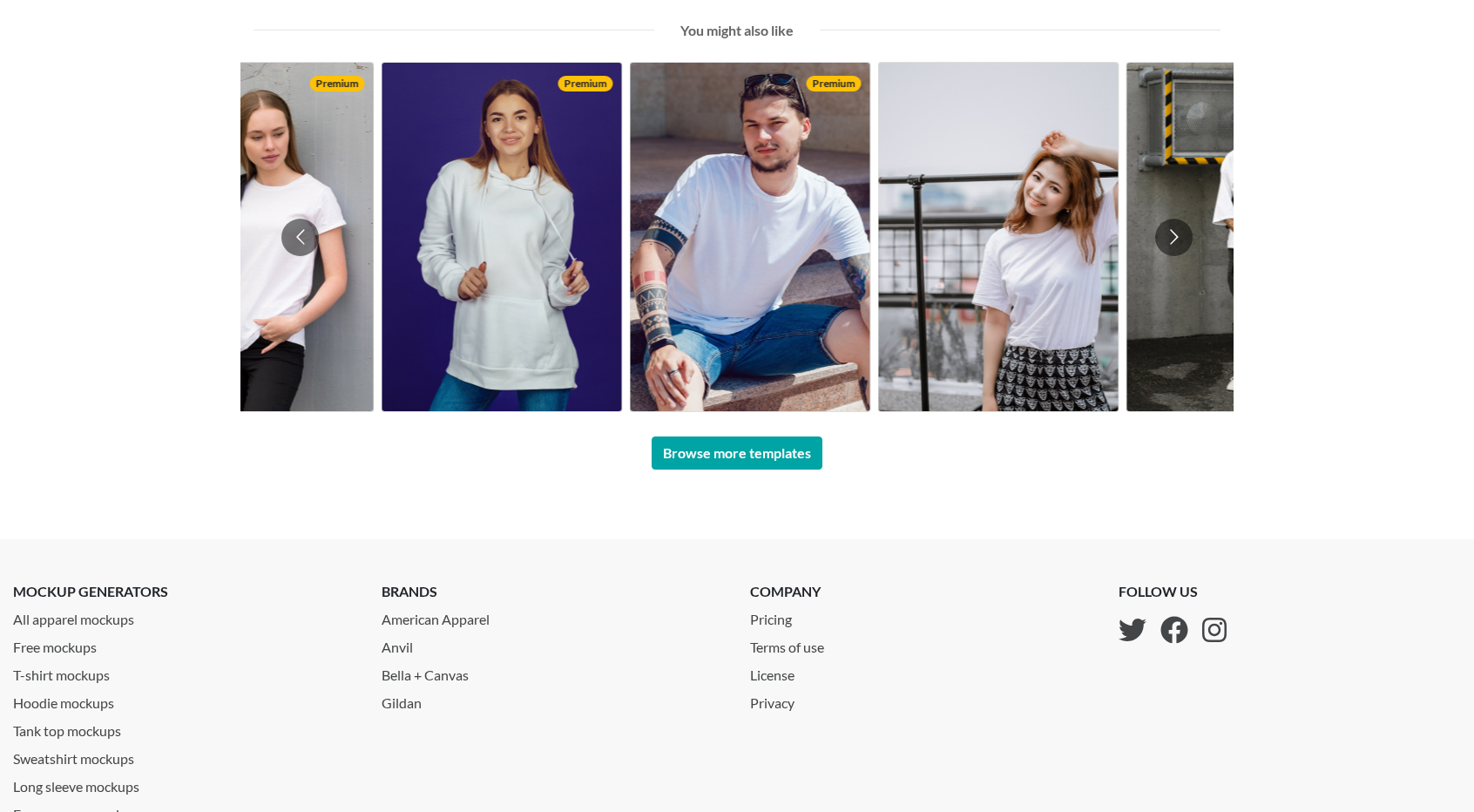
scroll to position [290, 0]
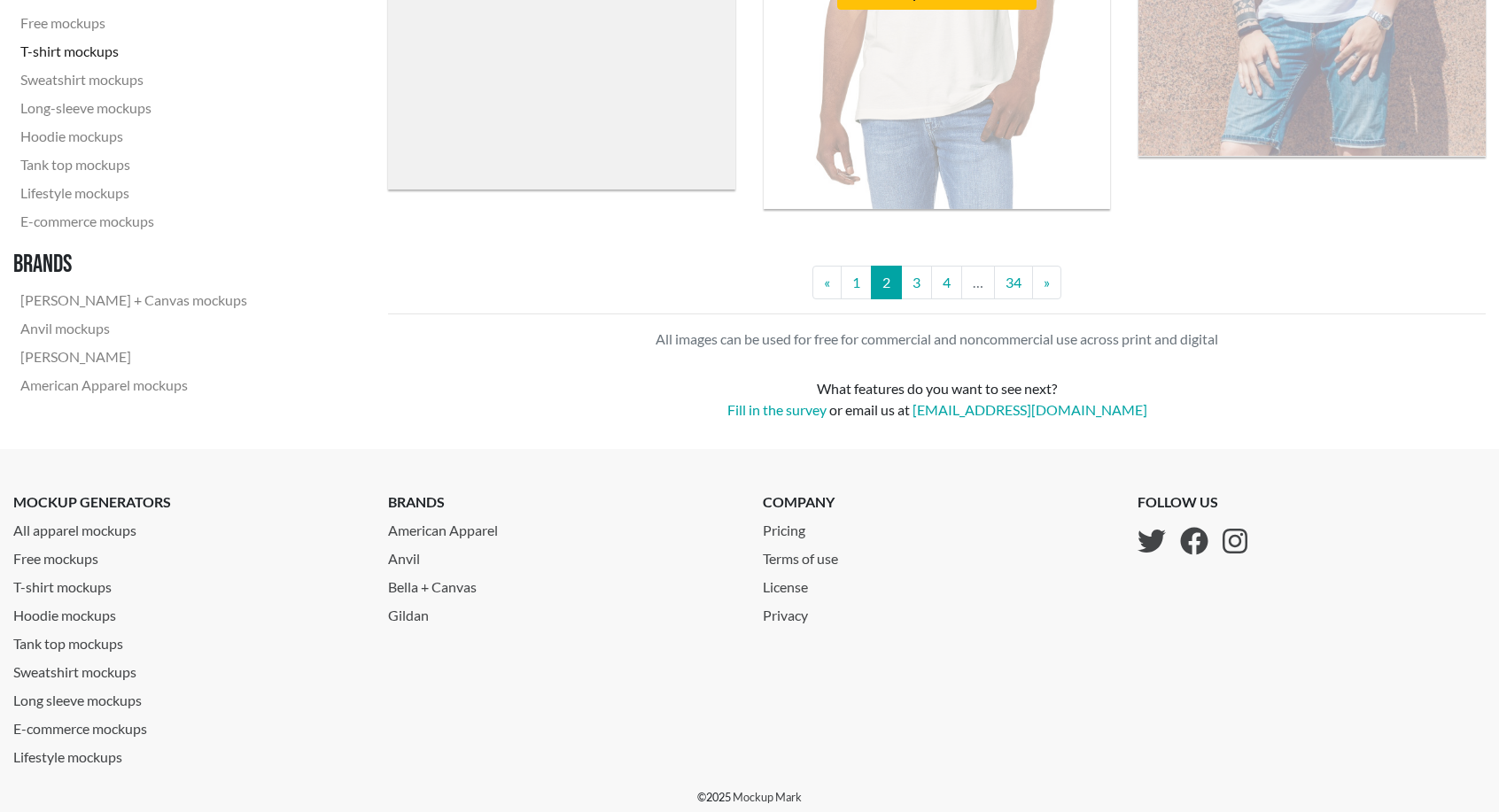
scroll to position [4121, 0]
